Goal: Task Accomplishment & Management: Use online tool/utility

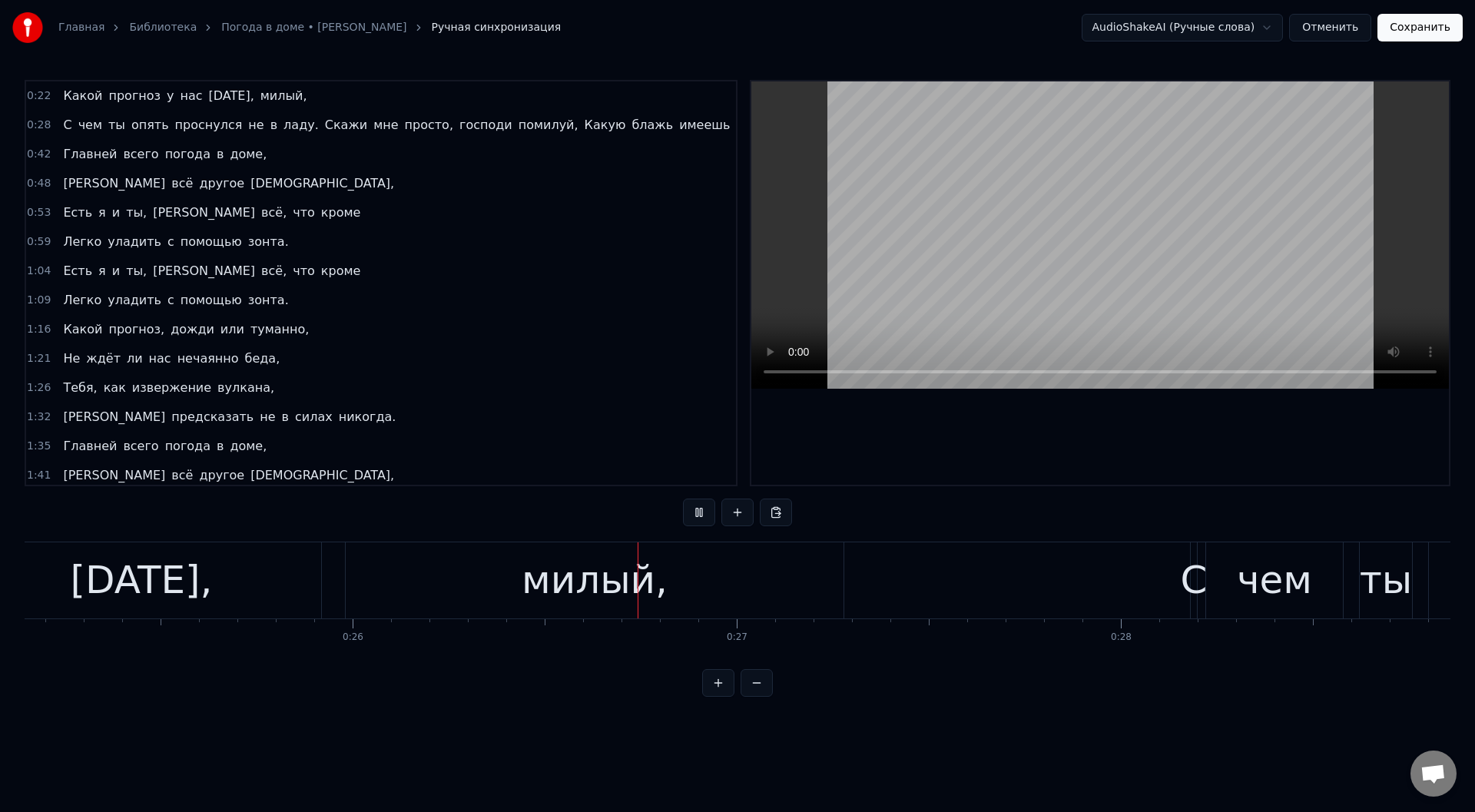
scroll to position [0, 9952]
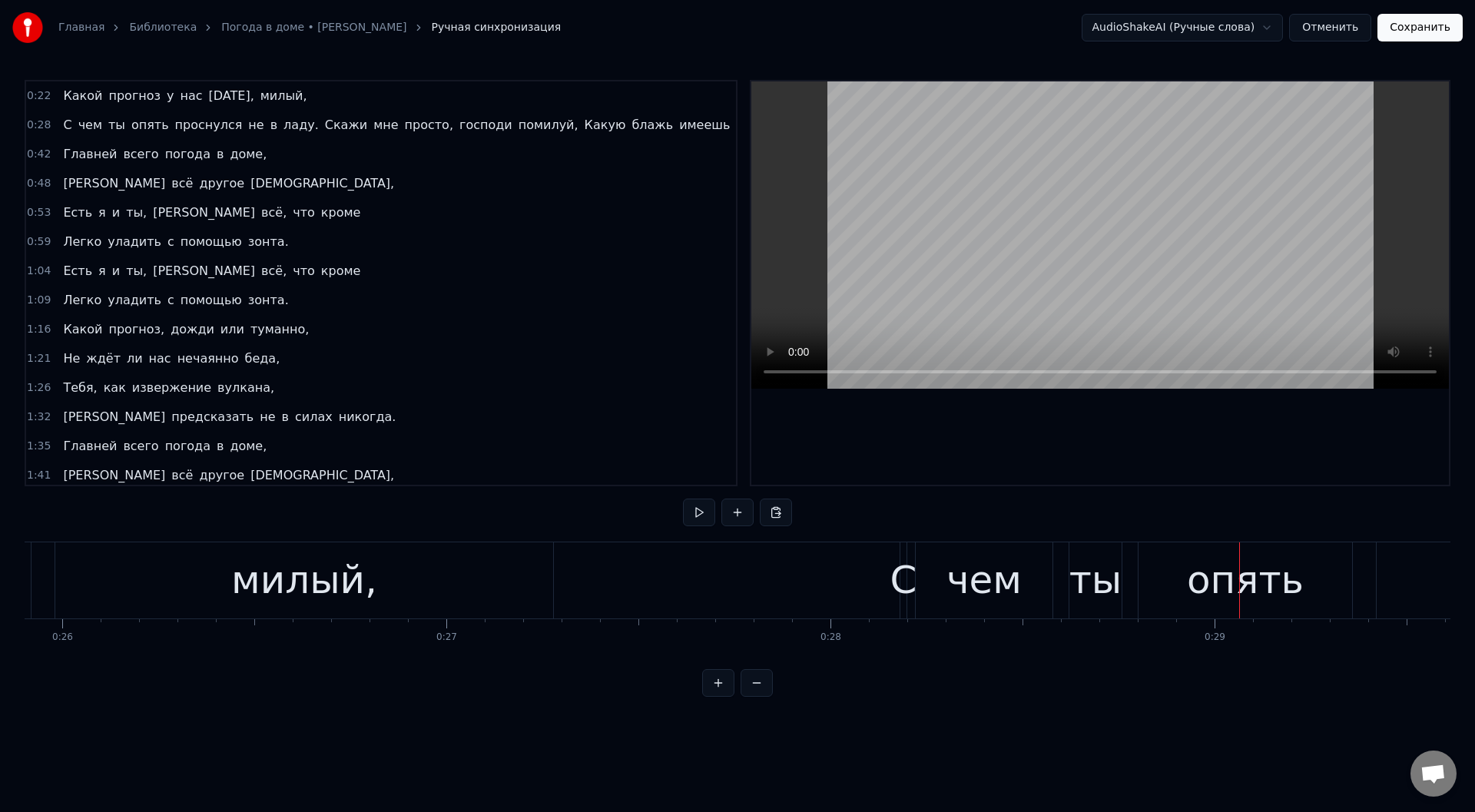
click at [904, 581] on div "С" at bounding box center [904, 580] width 27 height 58
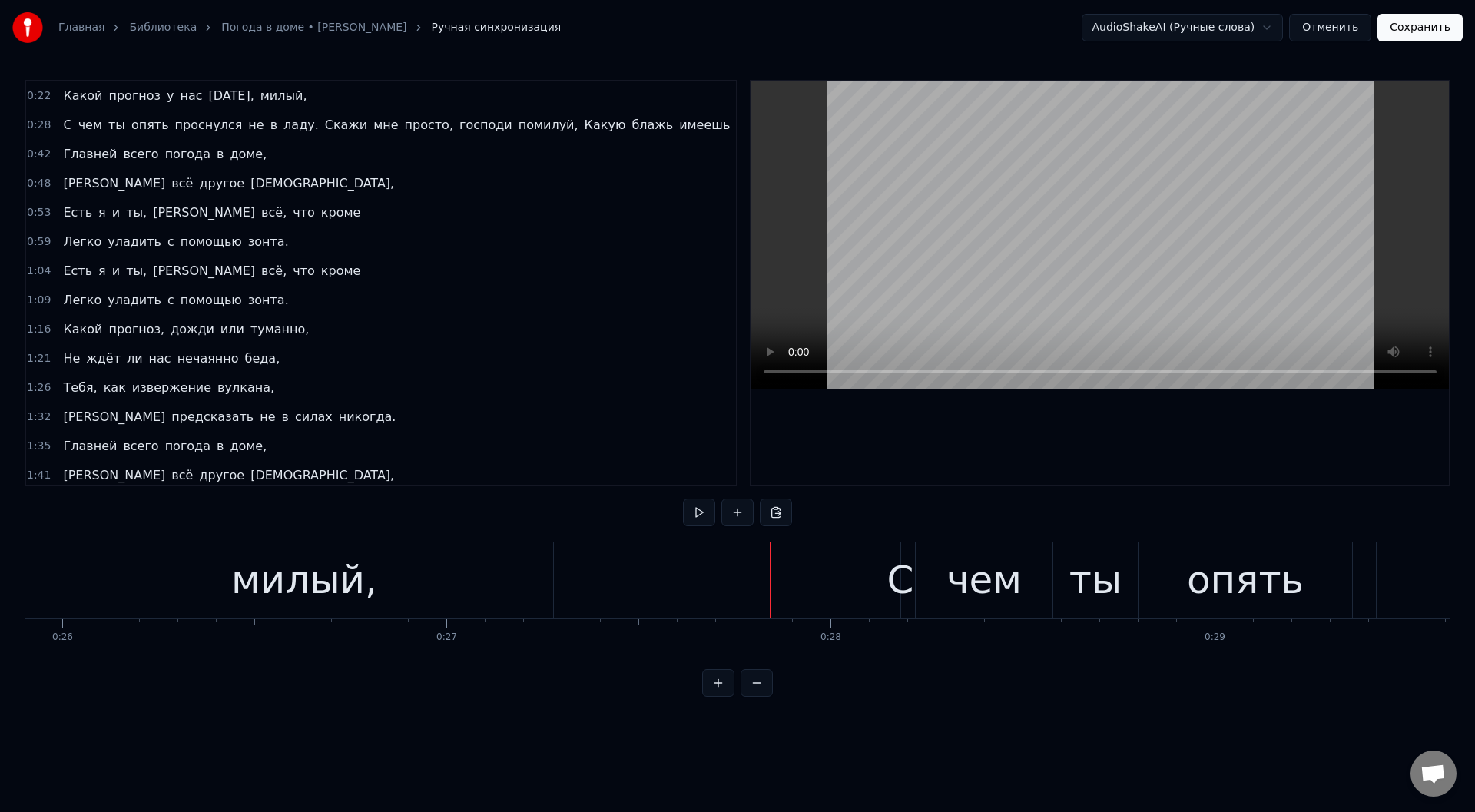
click at [898, 578] on div "С" at bounding box center [900, 580] width 27 height 58
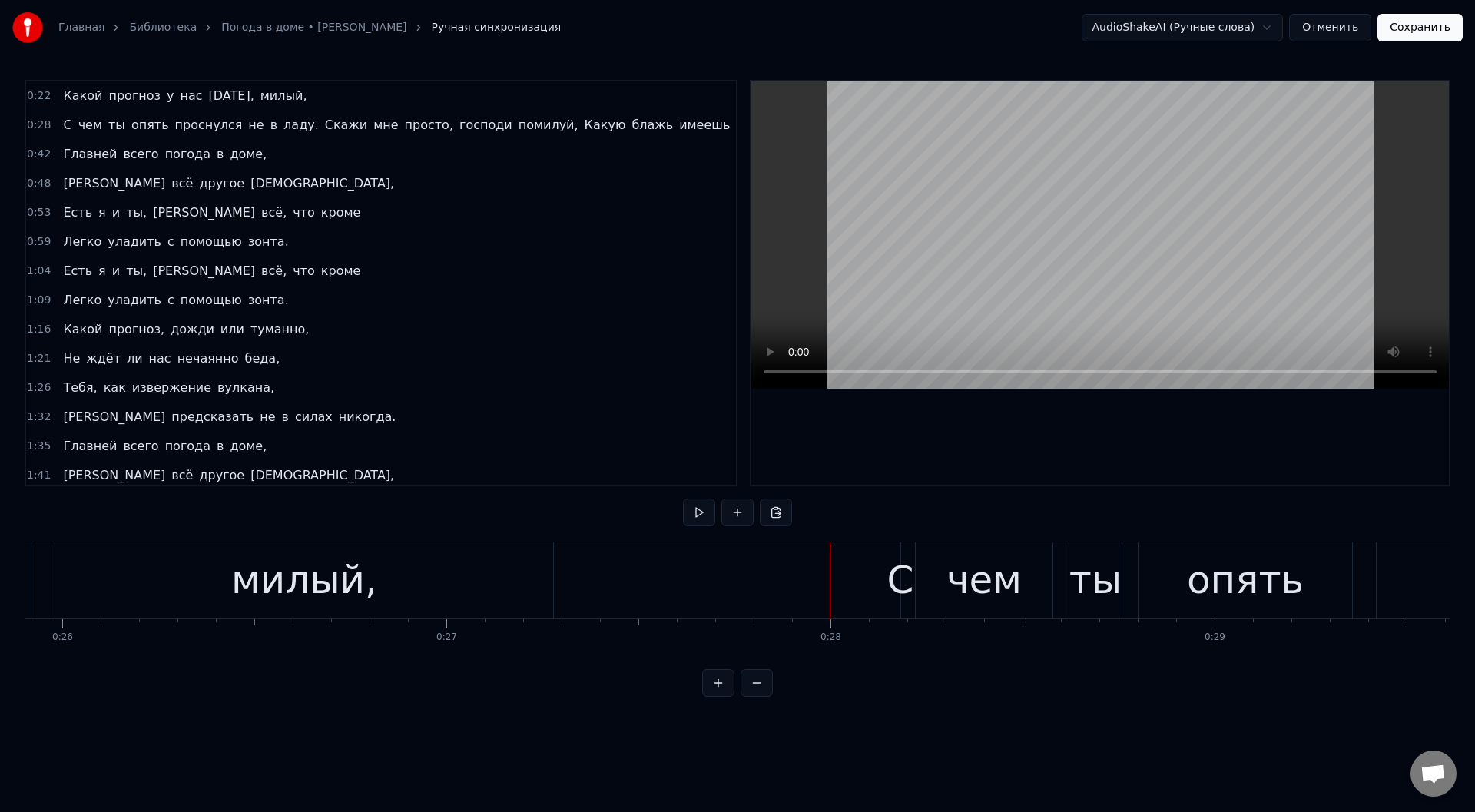
click at [900, 576] on div "С" at bounding box center [900, 580] width 27 height 58
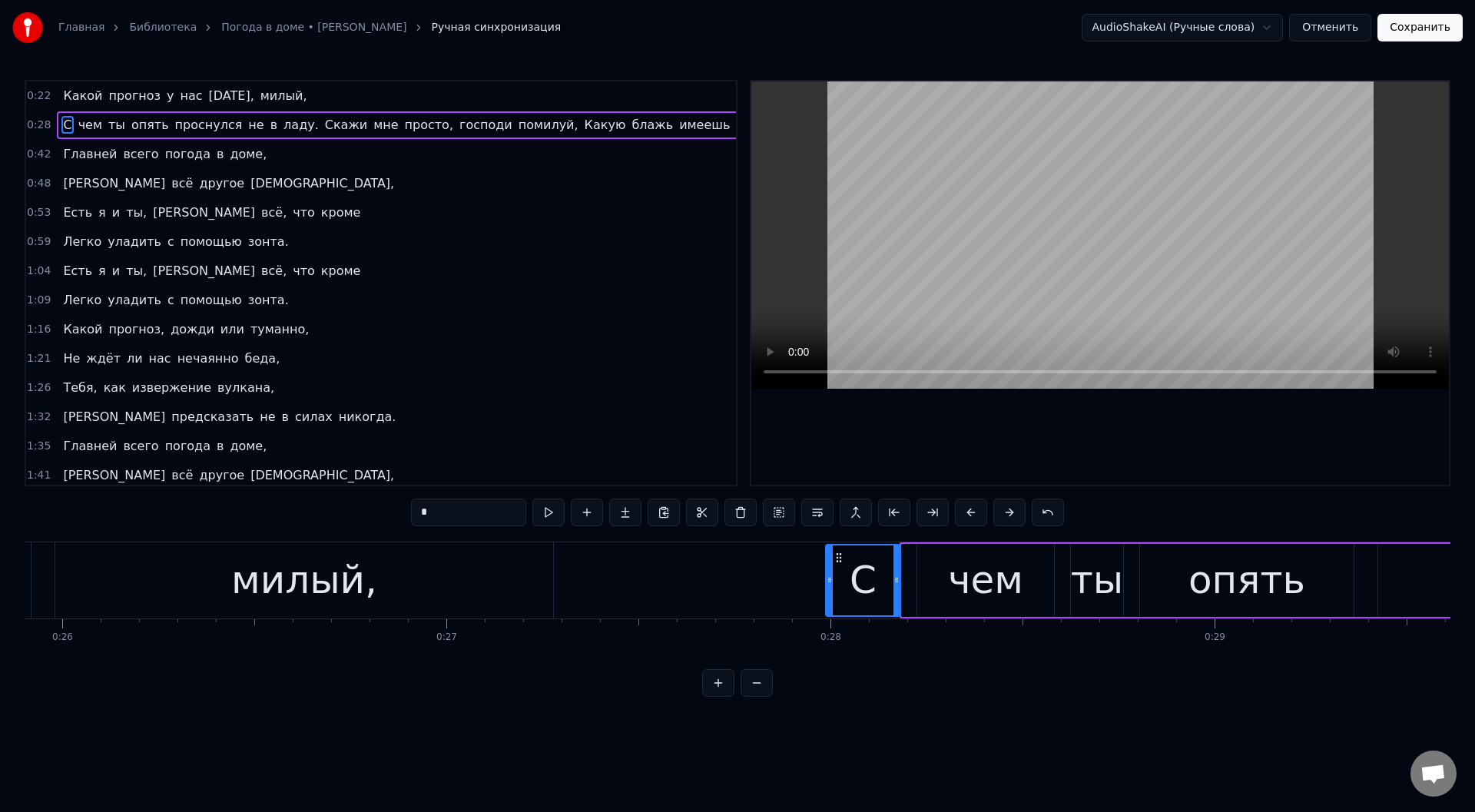
drag, startPoint x: 905, startPoint y: 576, endPoint x: 829, endPoint y: 571, distance: 76.2
click at [829, 571] on div at bounding box center [830, 580] width 6 height 70
click at [829, 570] on div at bounding box center [830, 580] width 6 height 70
drag, startPoint x: 831, startPoint y: 569, endPoint x: 847, endPoint y: 574, distance: 16.8
click at [847, 574] on div at bounding box center [845, 580] width 6 height 70
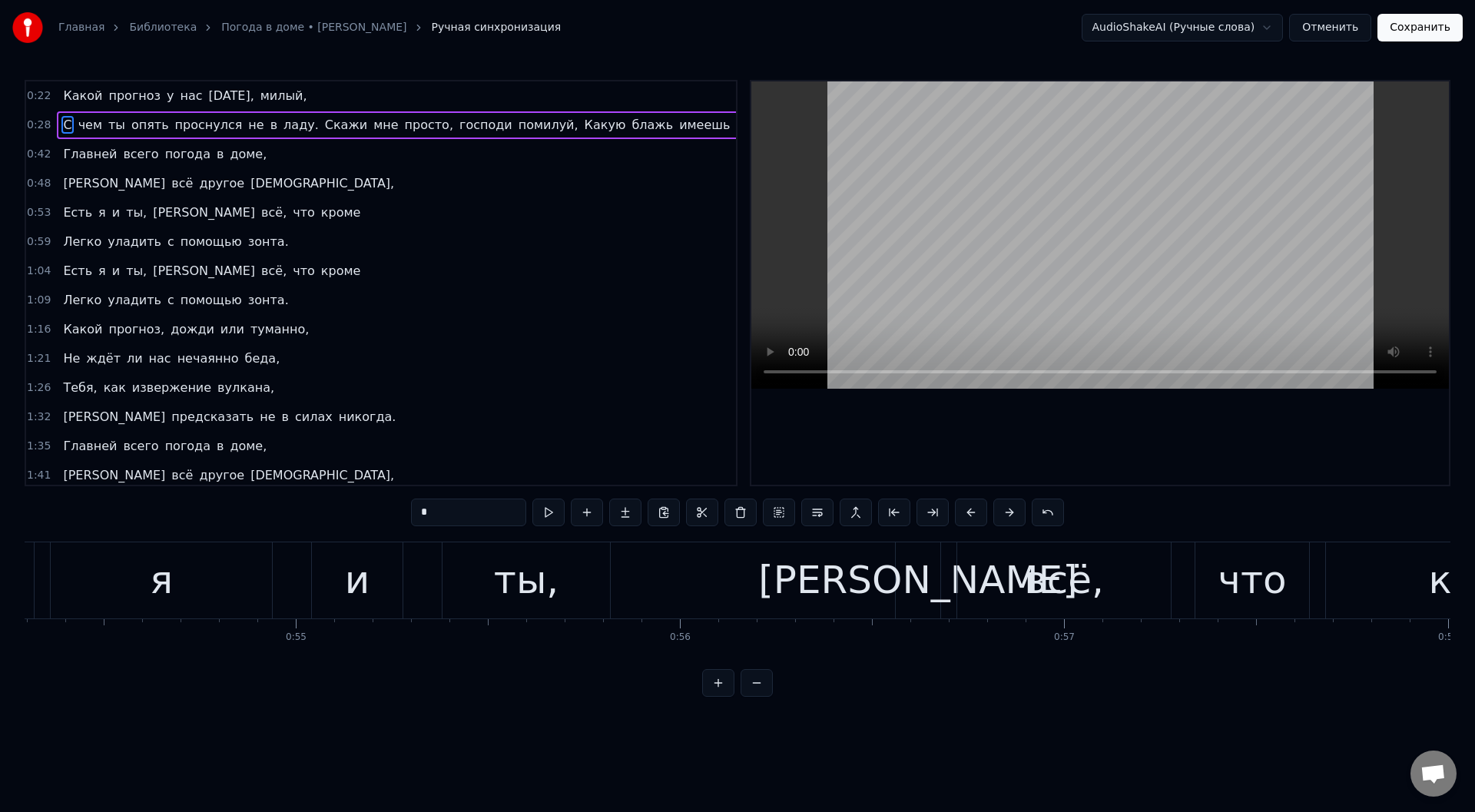
scroll to position [0, 20696]
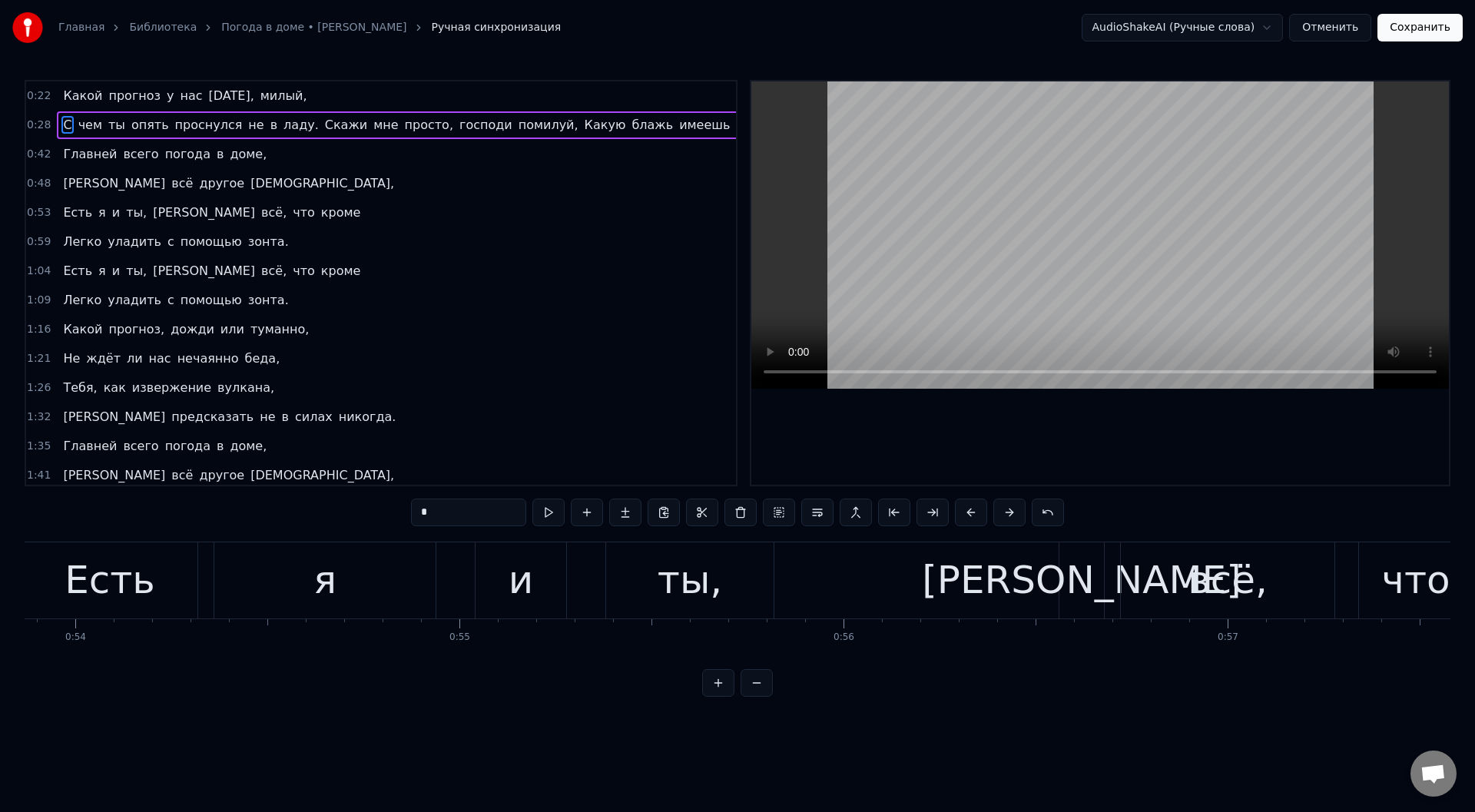
click at [487, 578] on div "и" at bounding box center [521, 580] width 90 height 76
type input "*"
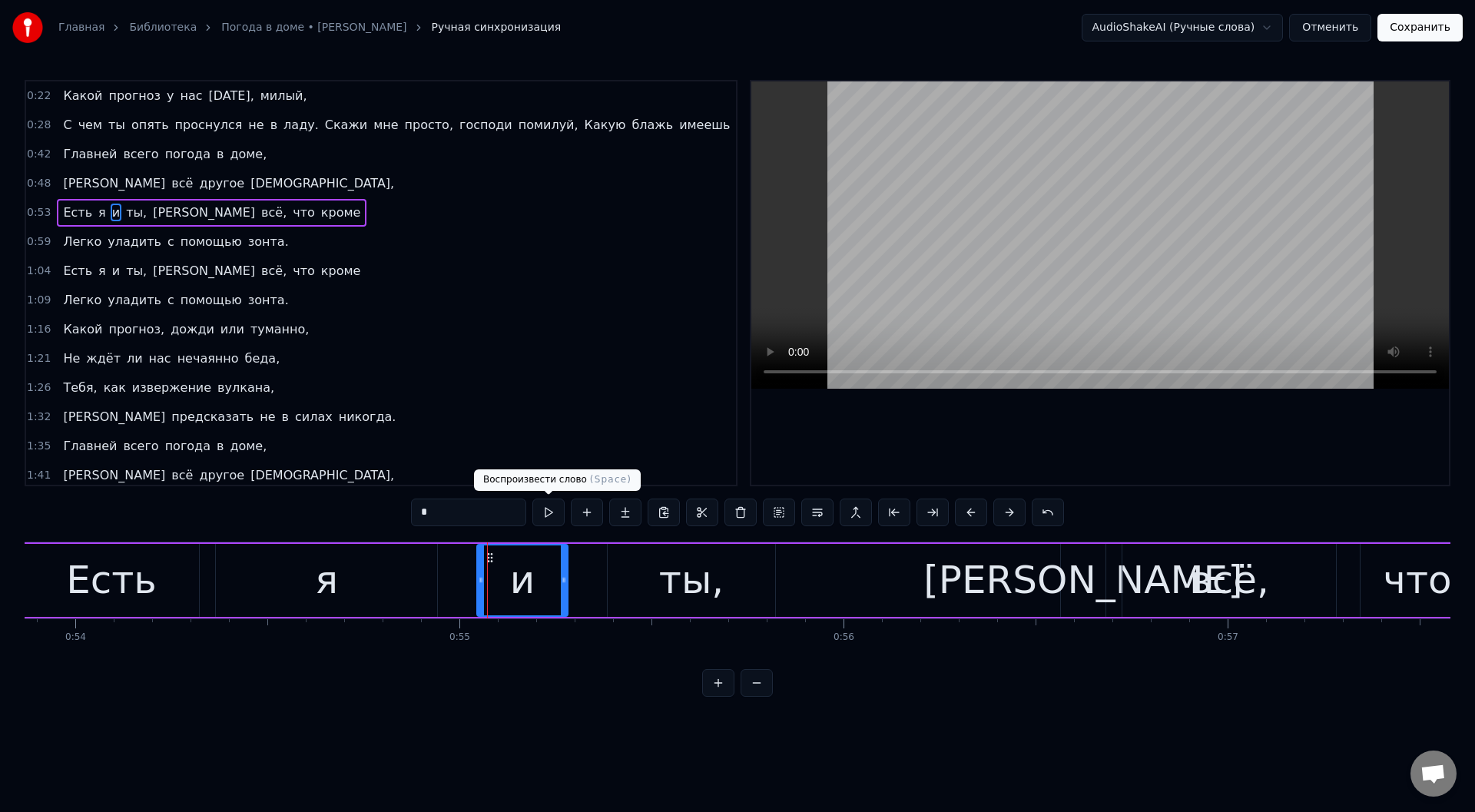
click at [542, 510] on button at bounding box center [549, 512] width 33 height 28
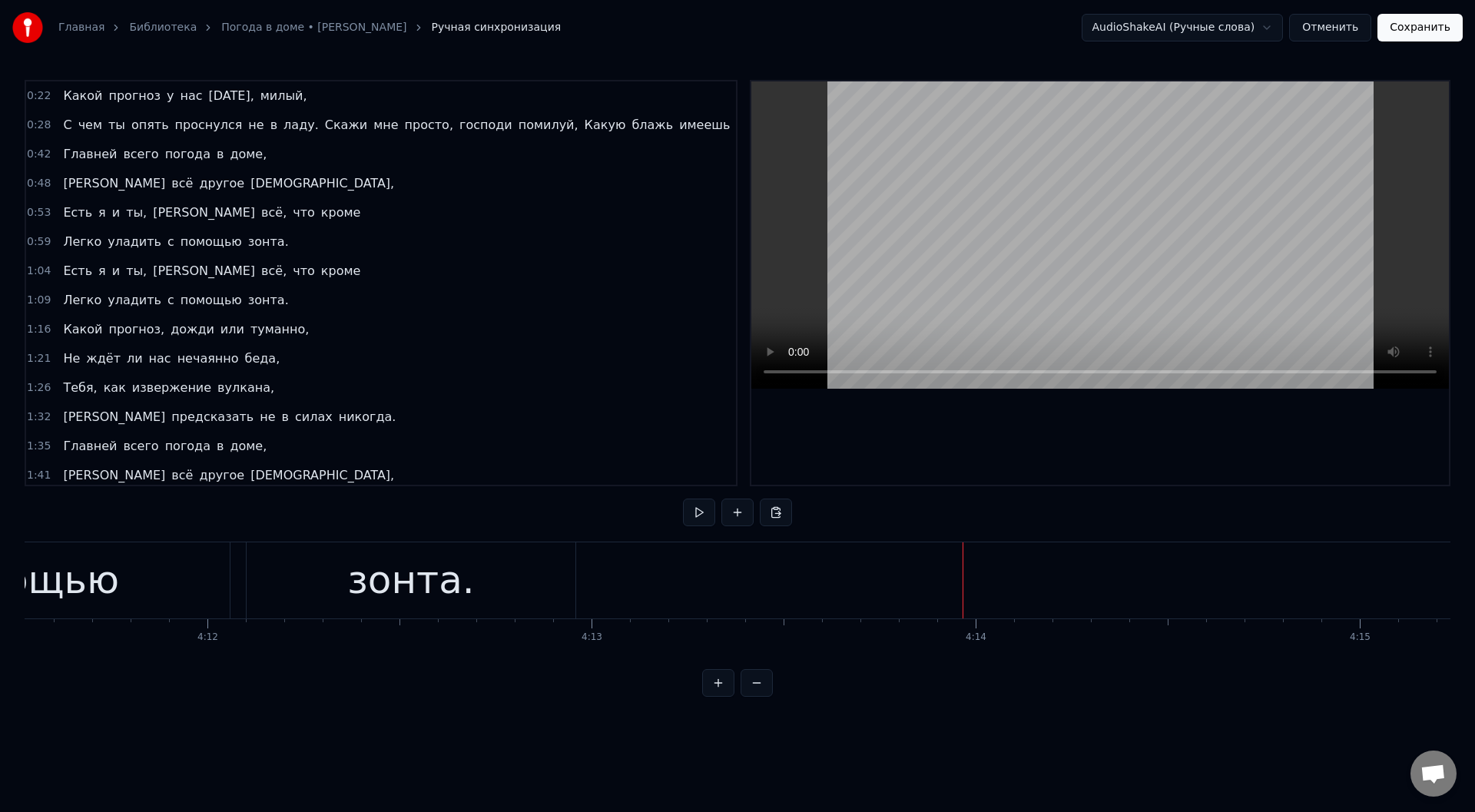
scroll to position [0, 98073]
click at [1427, 25] on button "Сохранить" at bounding box center [1420, 28] width 85 height 28
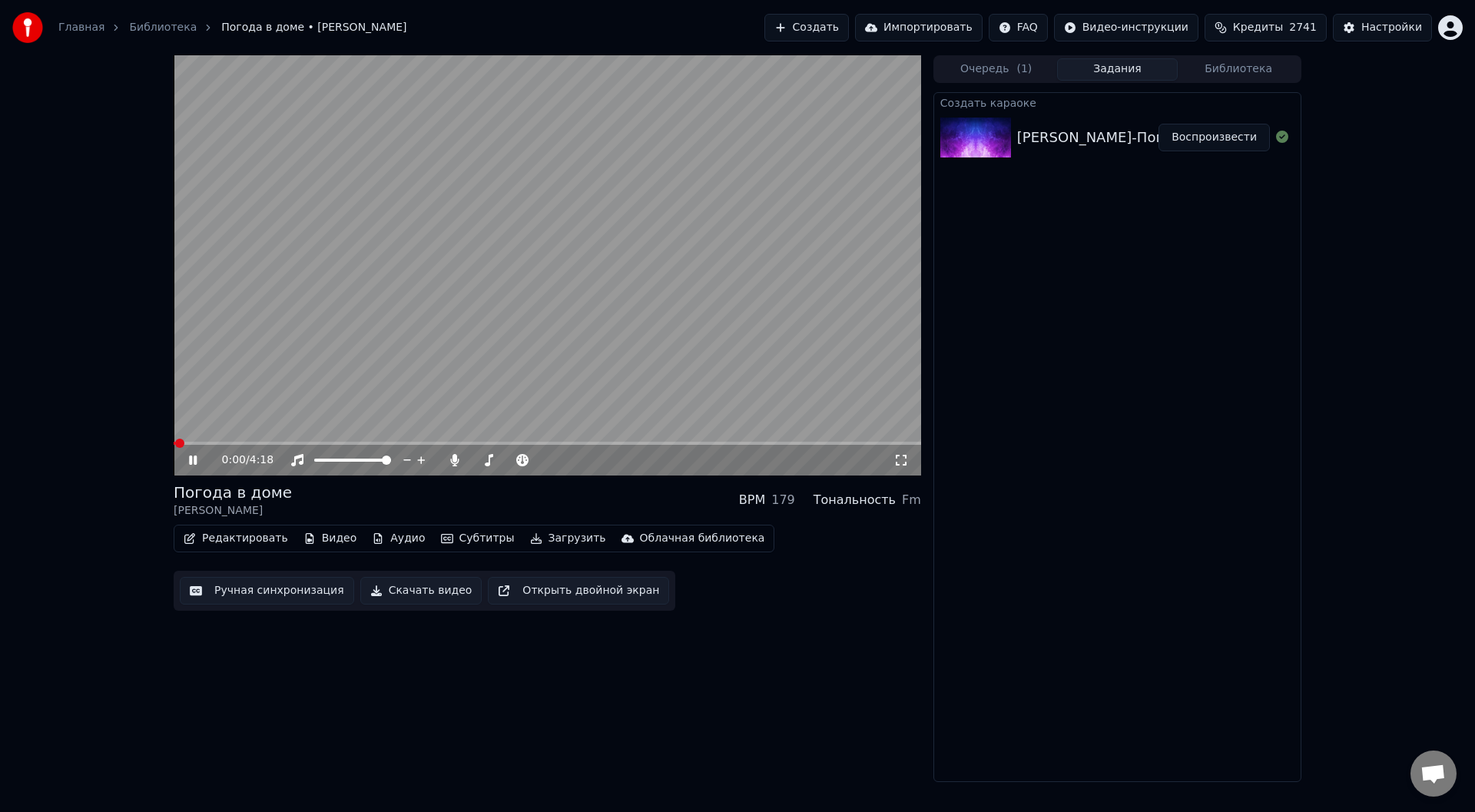
click at [230, 443] on span at bounding box center [547, 443] width 748 height 3
click at [267, 442] on span at bounding box center [547, 443] width 748 height 3
click at [194, 458] on icon at bounding box center [193, 459] width 8 height 9
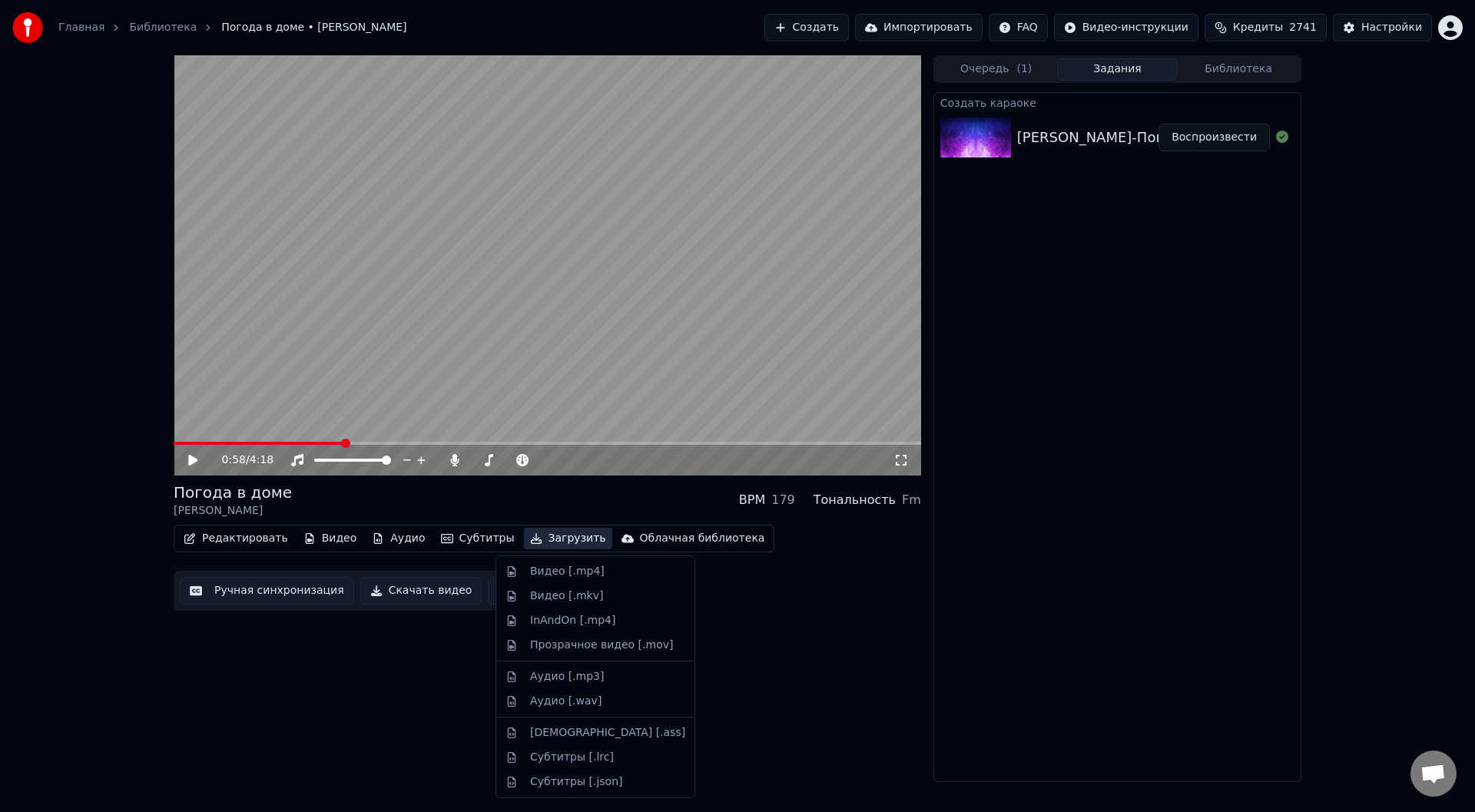
click at [527, 539] on button "Загрузить" at bounding box center [568, 538] width 89 height 22
click at [606, 572] on div "Видео [.mp4]" at bounding box center [608, 571] width 155 height 15
